Goal: Task Accomplishment & Management: Manage account settings

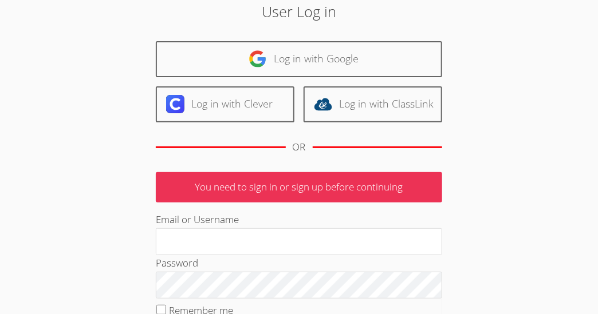
scroll to position [120, 0]
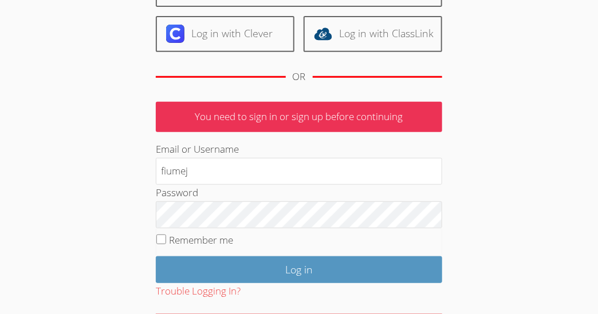
type input "[EMAIL_ADDRESS][DOMAIN_NAME]"
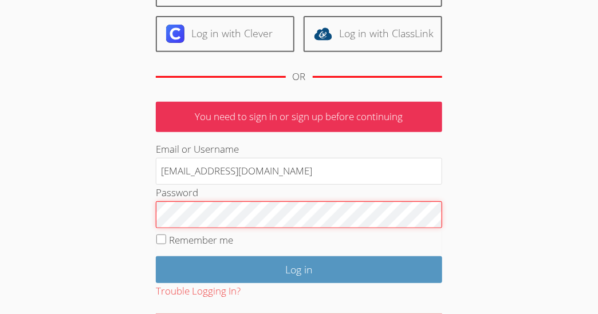
click at [156, 257] on input "Log in" at bounding box center [299, 270] width 286 height 27
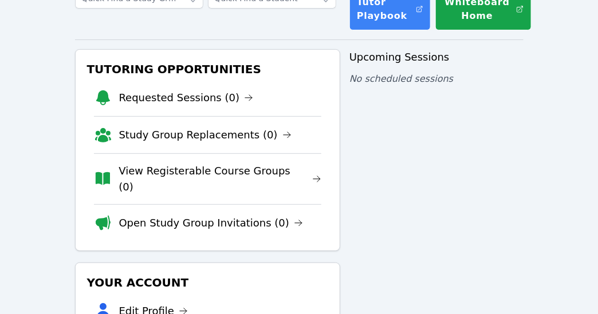
scroll to position [90, 0]
